Goal: Task Accomplishment & Management: Use online tool/utility

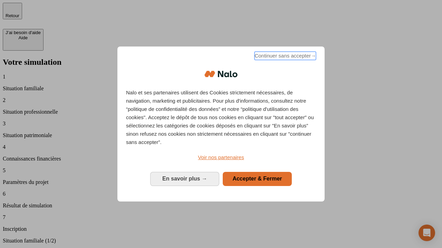
click at [284, 57] on span "Continuer sans accepter →" at bounding box center [284, 56] width 61 height 8
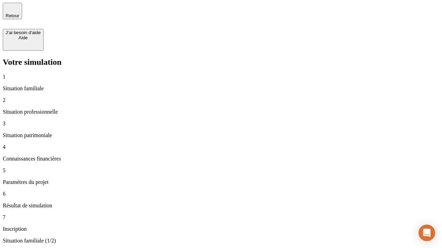
type input "30 000"
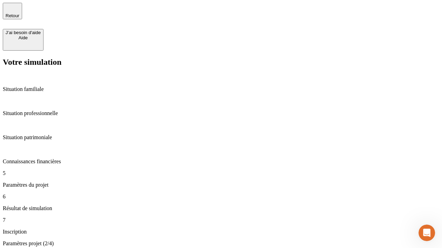
type input "25"
type input "64"
type input "1 000"
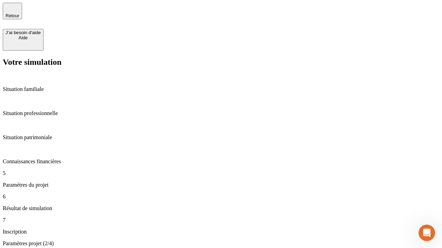
type input "640"
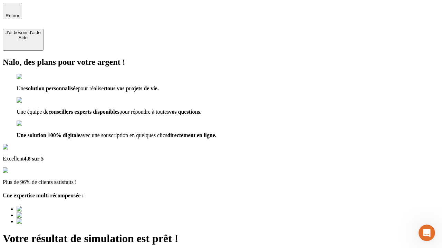
type input "[EMAIL_ADDRESS][PERSON_NAME][DOMAIN_NAME]"
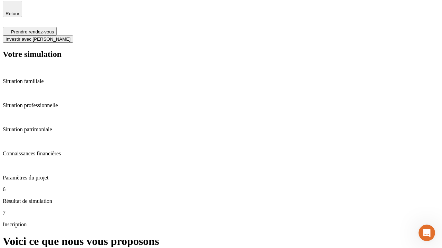
click at [70, 37] on span "Investir avec [PERSON_NAME]" at bounding box center [38, 39] width 65 height 5
